Goal: Task Accomplishment & Management: Manage account settings

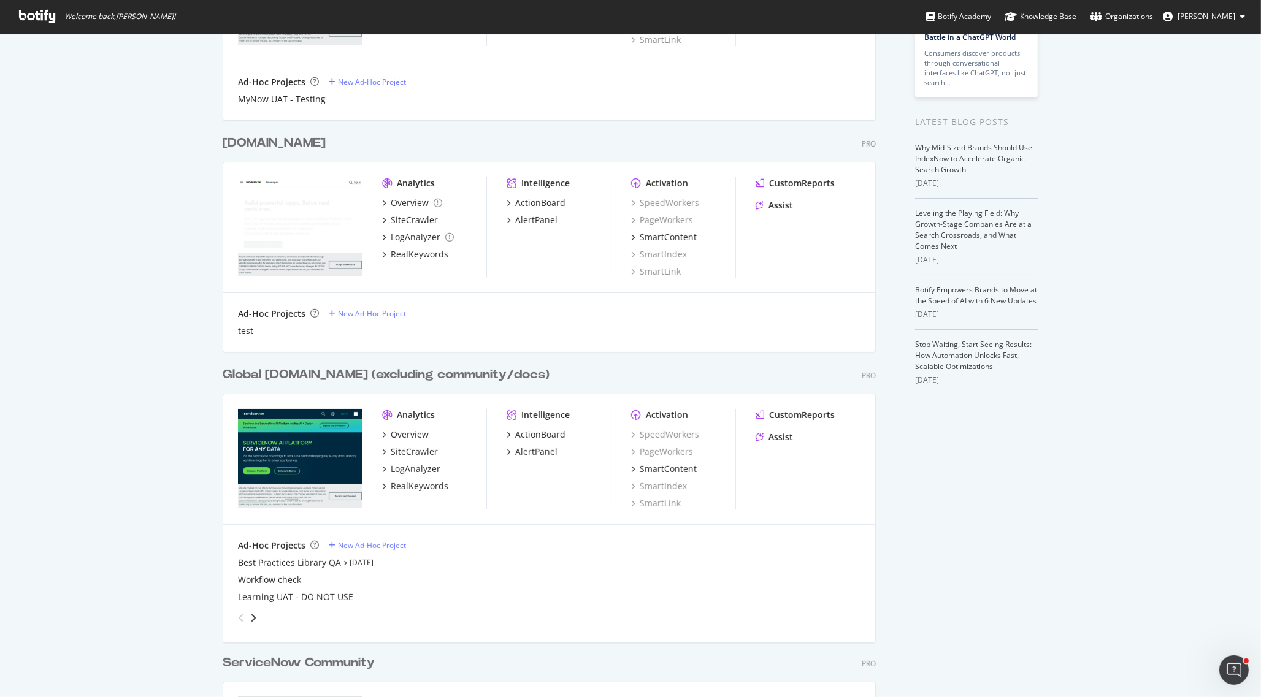
scroll to position [313, 0]
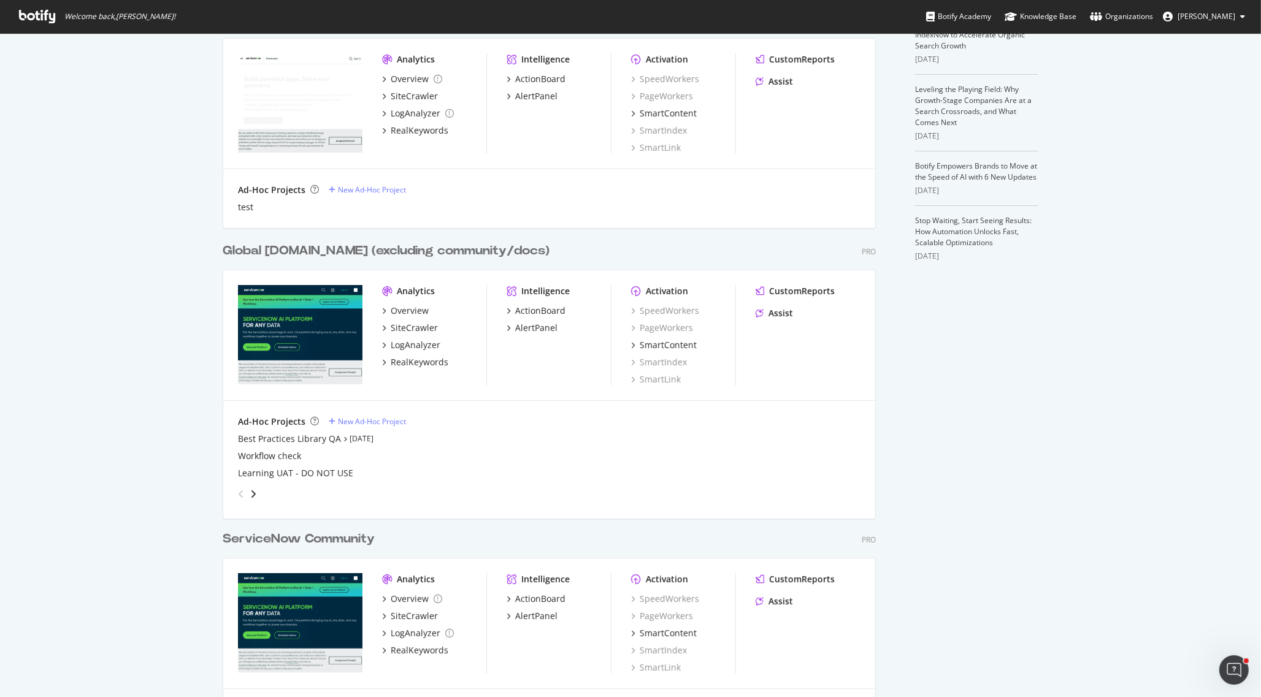
click at [250, 491] on div "angle-right" at bounding box center [253, 494] width 9 height 12
click at [238, 492] on icon "angle-left" at bounding box center [241, 494] width 6 height 10
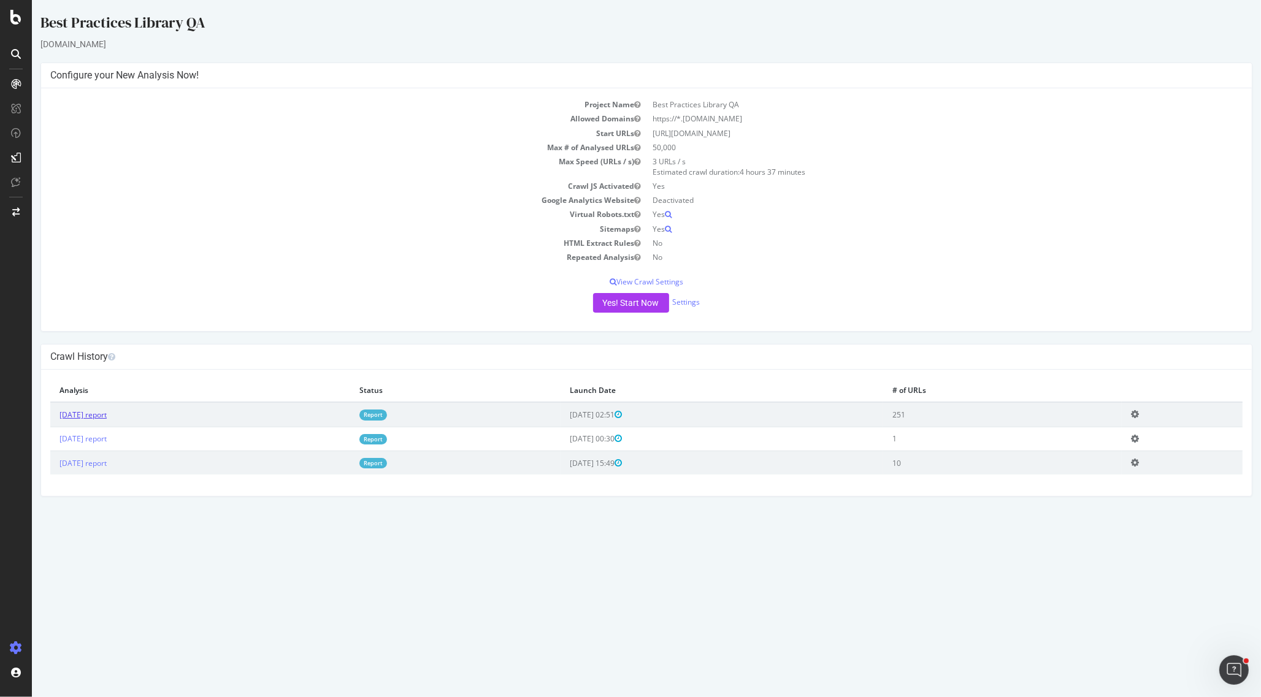
click at [107, 410] on link "[DATE] report" at bounding box center [82, 415] width 47 height 10
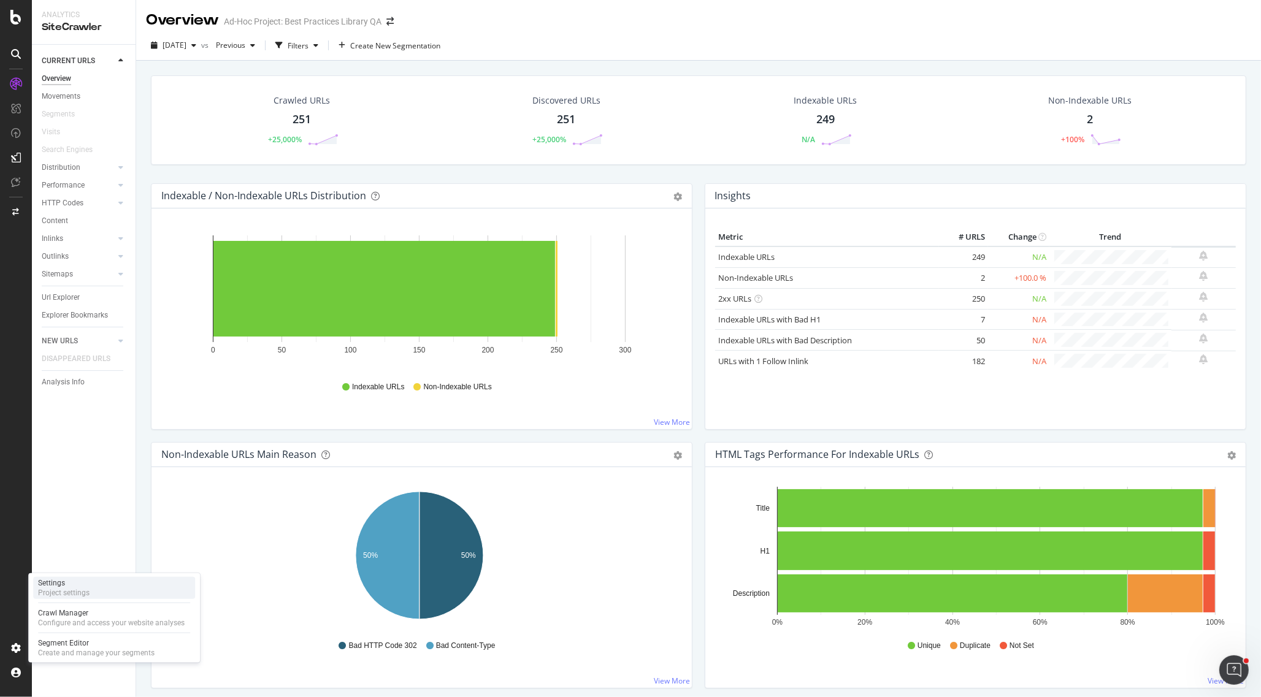
click at [86, 587] on div "Settings" at bounding box center [64, 583] width 52 height 10
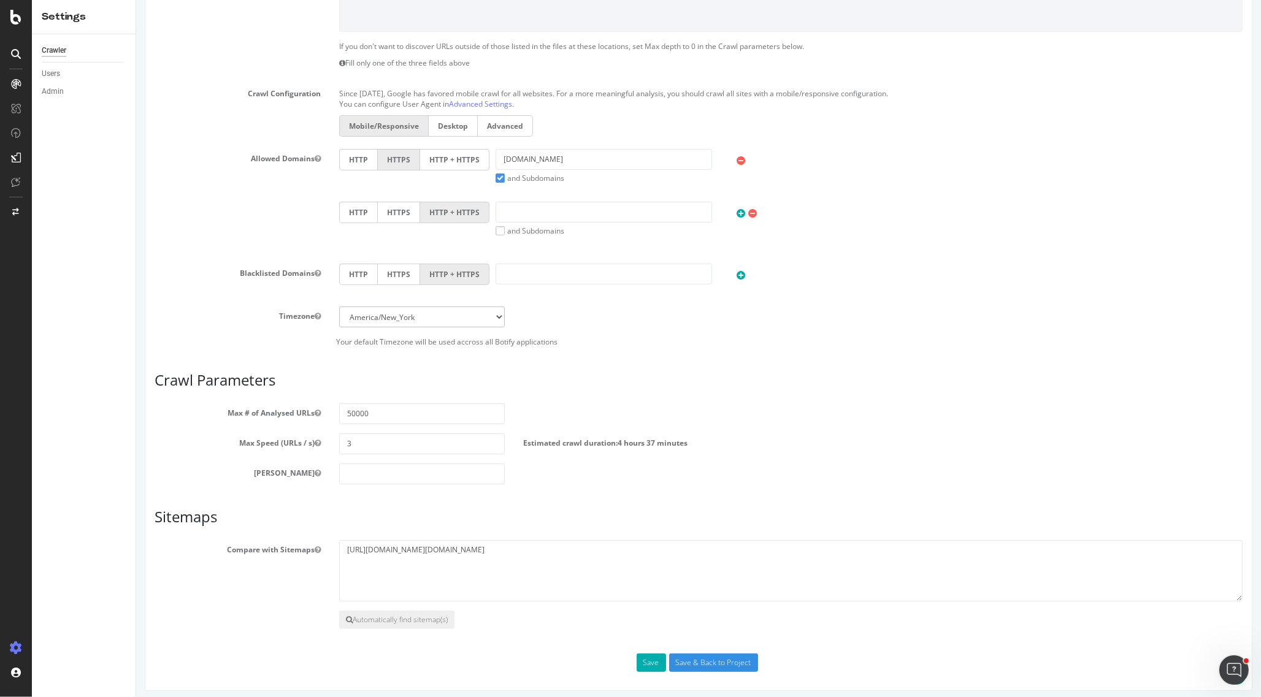
scroll to position [334, 0]
click at [472, 548] on textarea "https://mynowqa2.service-now.com/onex-sitemap.do" at bounding box center [789, 570] width 903 height 61
